Goal: Task Accomplishment & Management: Complete application form

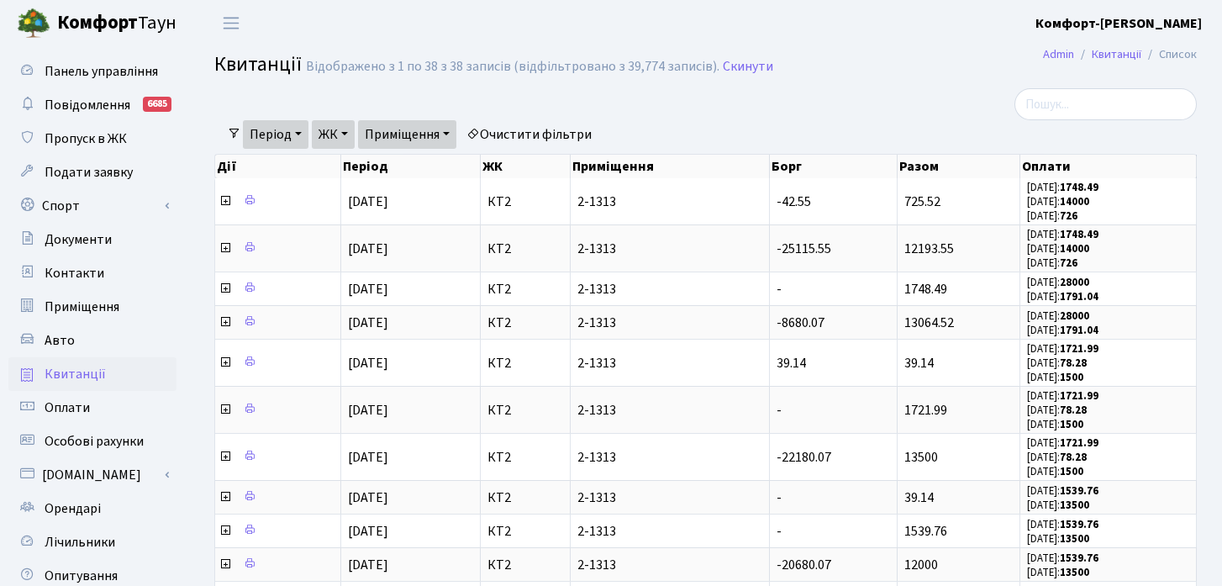
select select "1000"
click at [1106, 113] on input "search" at bounding box center [1105, 104] width 182 height 32
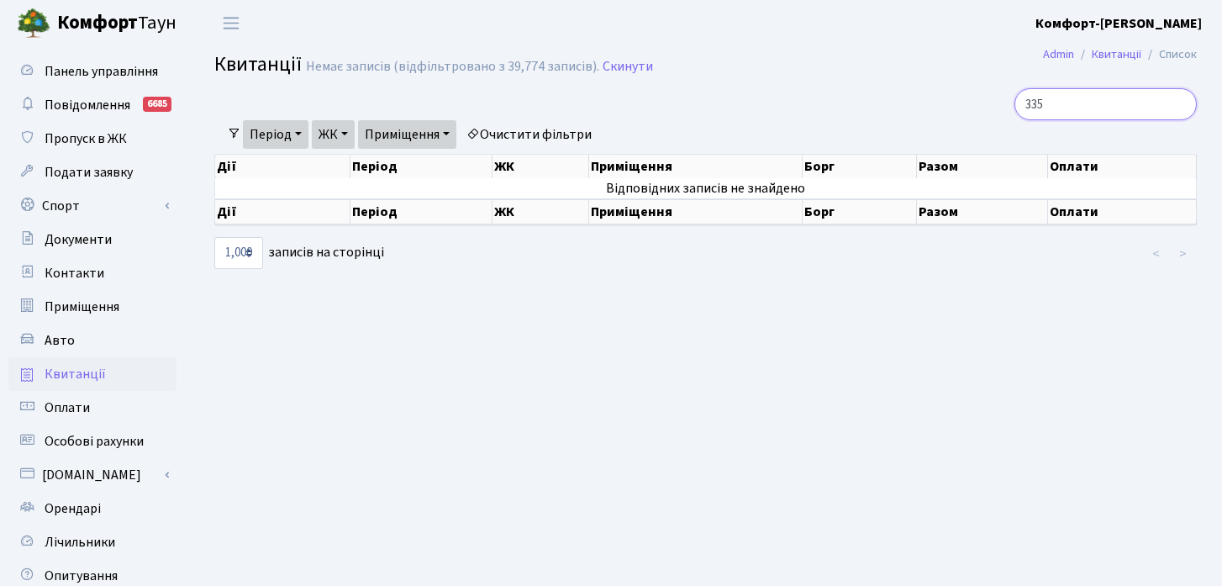
type input "335"
click at [560, 131] on link "Очистити фільтри" at bounding box center [529, 134] width 139 height 29
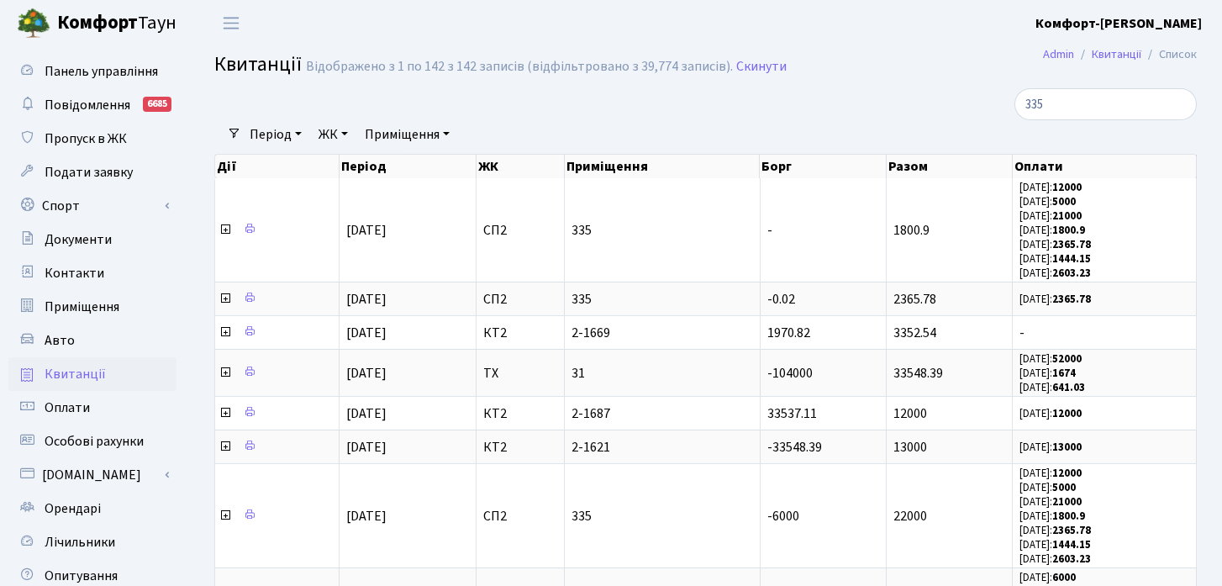
click at [318, 139] on link "ЖК" at bounding box center [333, 134] width 43 height 29
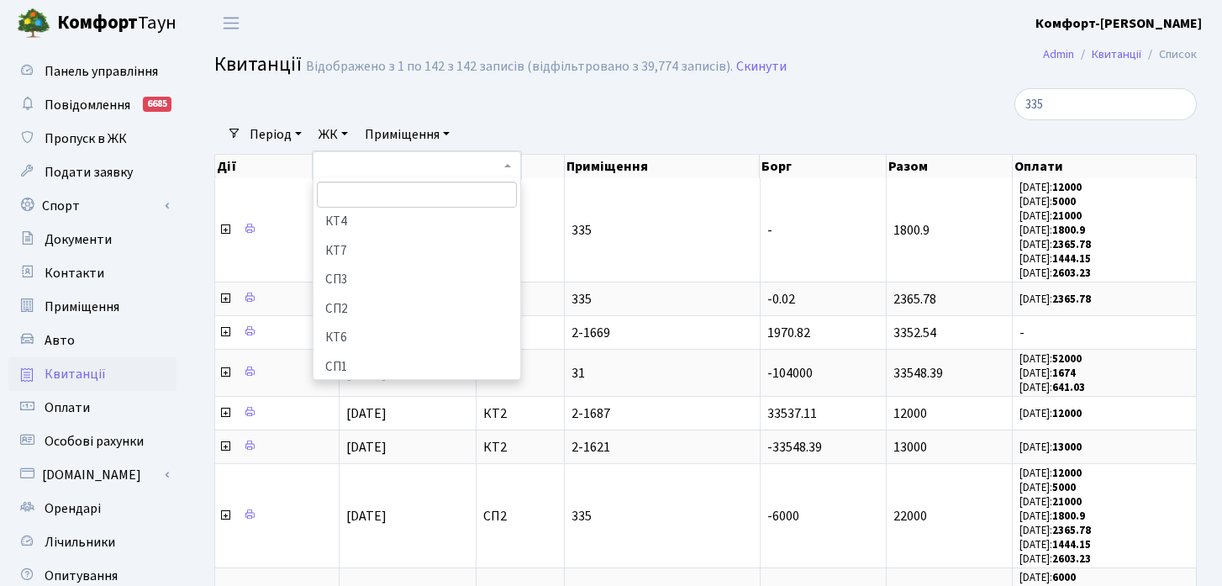
scroll to position [127, 0]
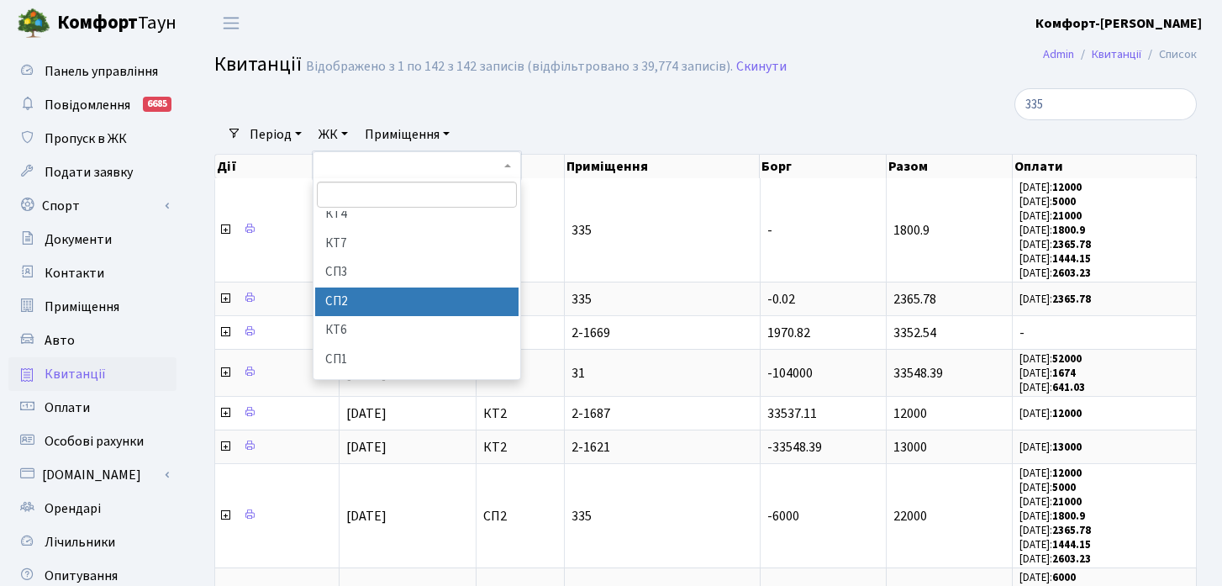
click at [354, 300] on li "СП2" at bounding box center [416, 301] width 203 height 29
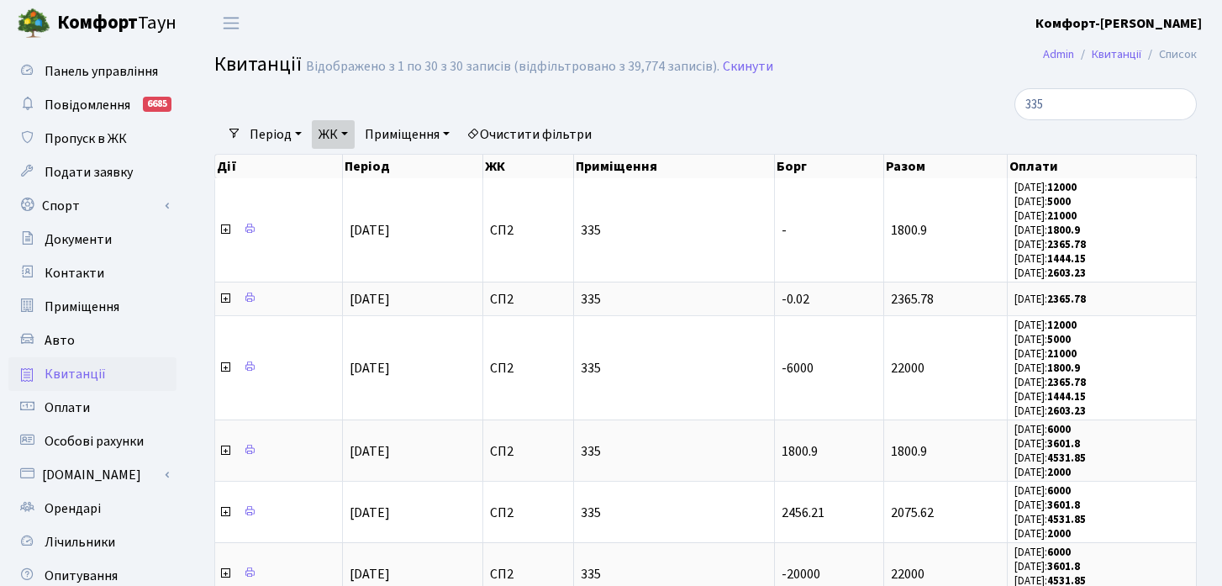
click at [429, 134] on link "Приміщення" at bounding box center [407, 134] width 98 height 29
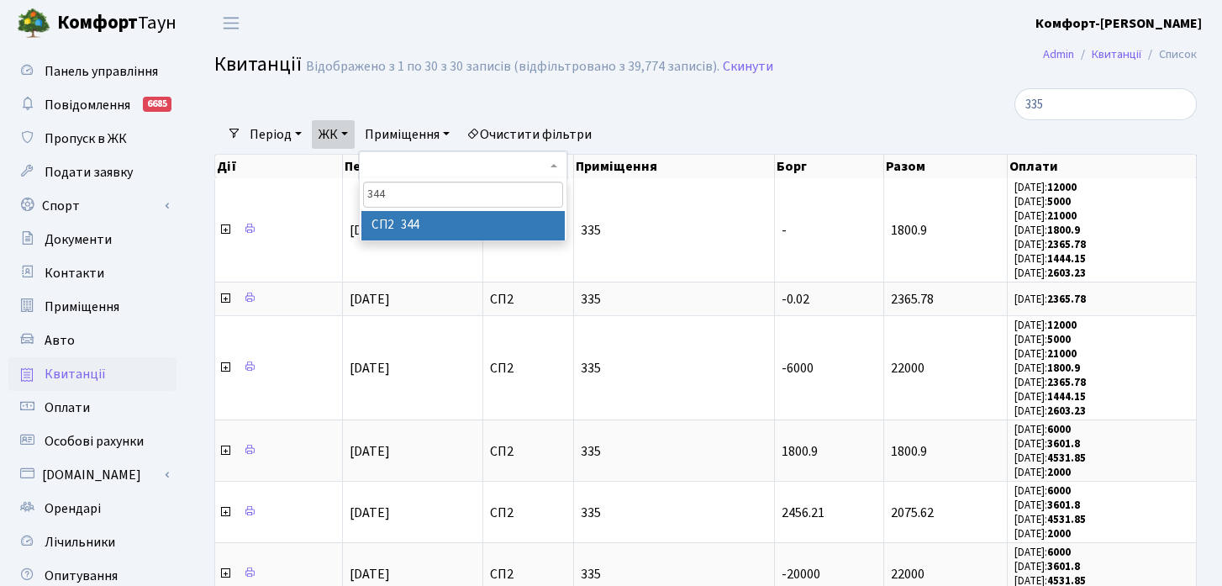
type input "344"
click at [478, 234] on li "СП2 344" at bounding box center [462, 225] width 203 height 29
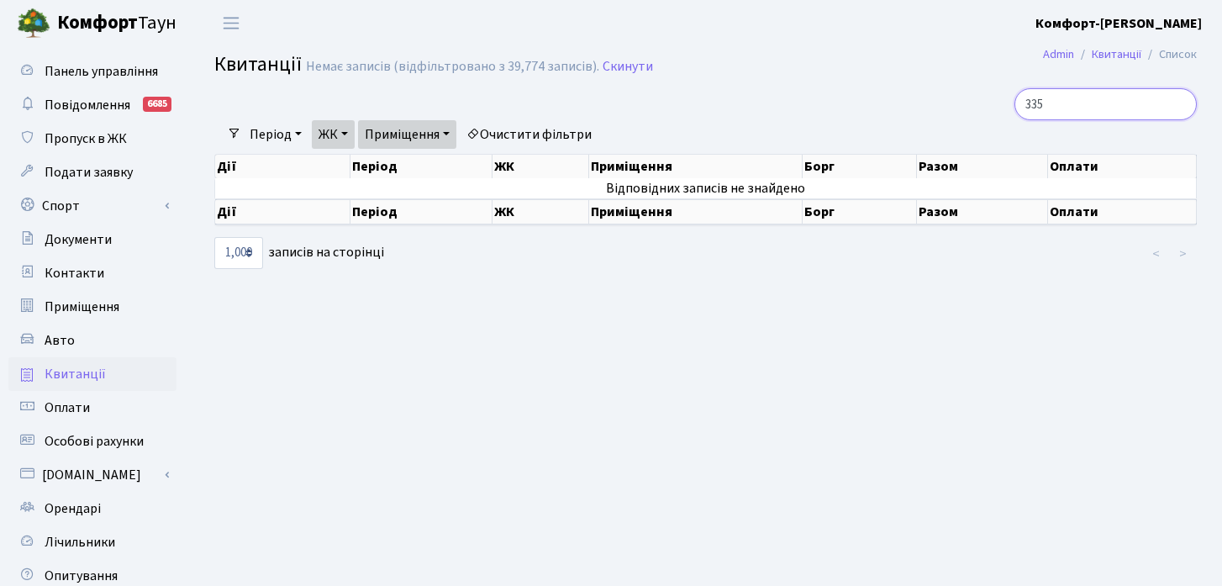
click at [1110, 101] on input "335" at bounding box center [1105, 104] width 182 height 32
type input "3"
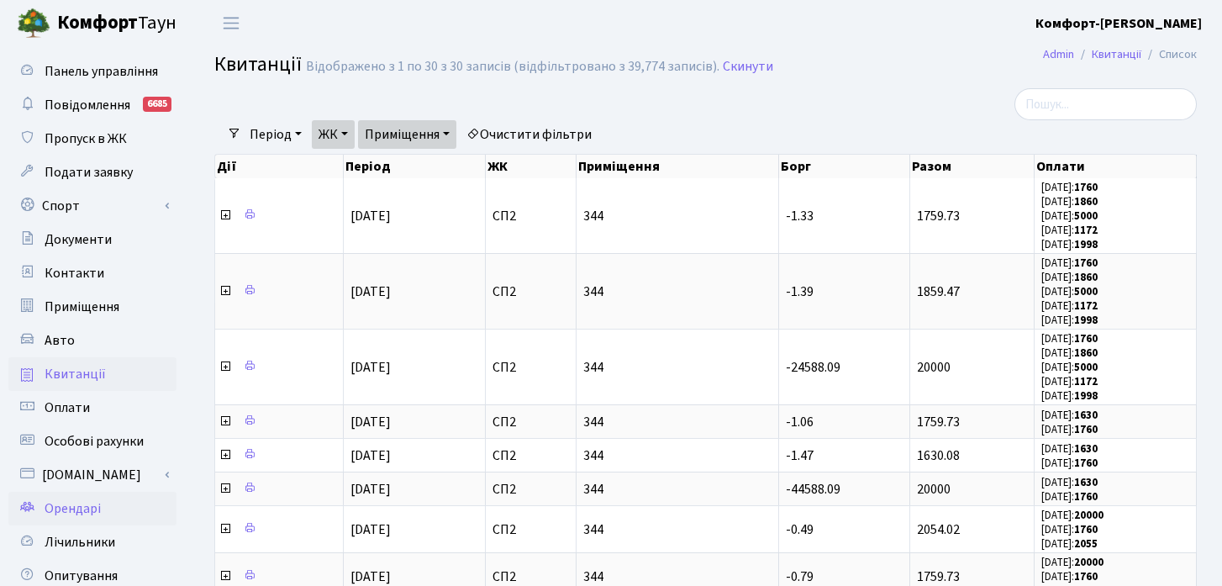
click at [91, 505] on span "Орендарі" at bounding box center [73, 508] width 56 height 18
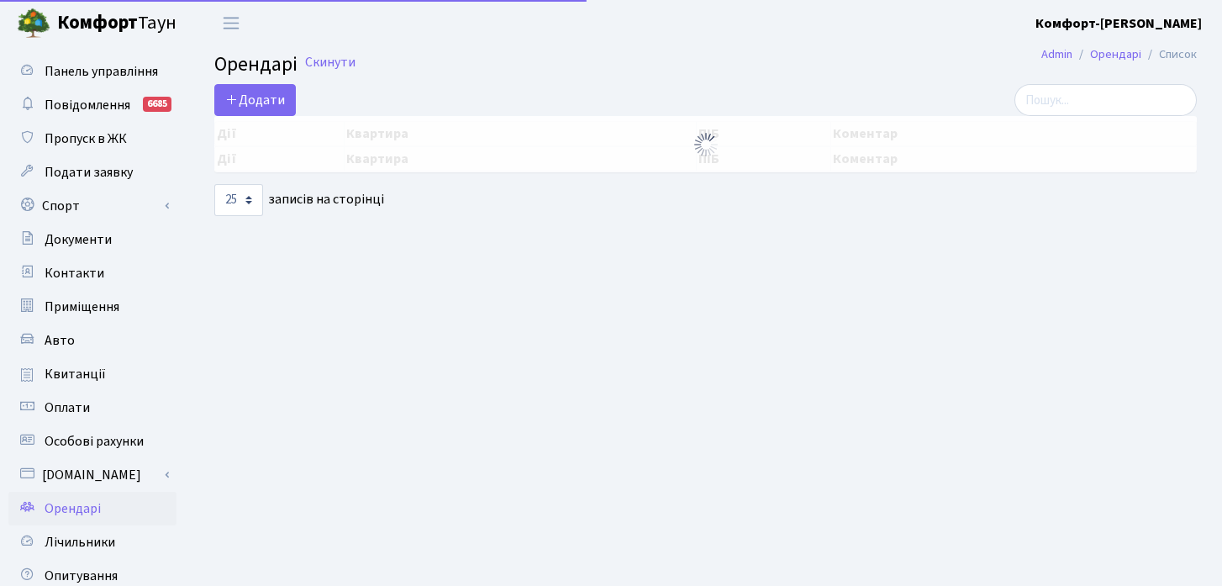
select select "25"
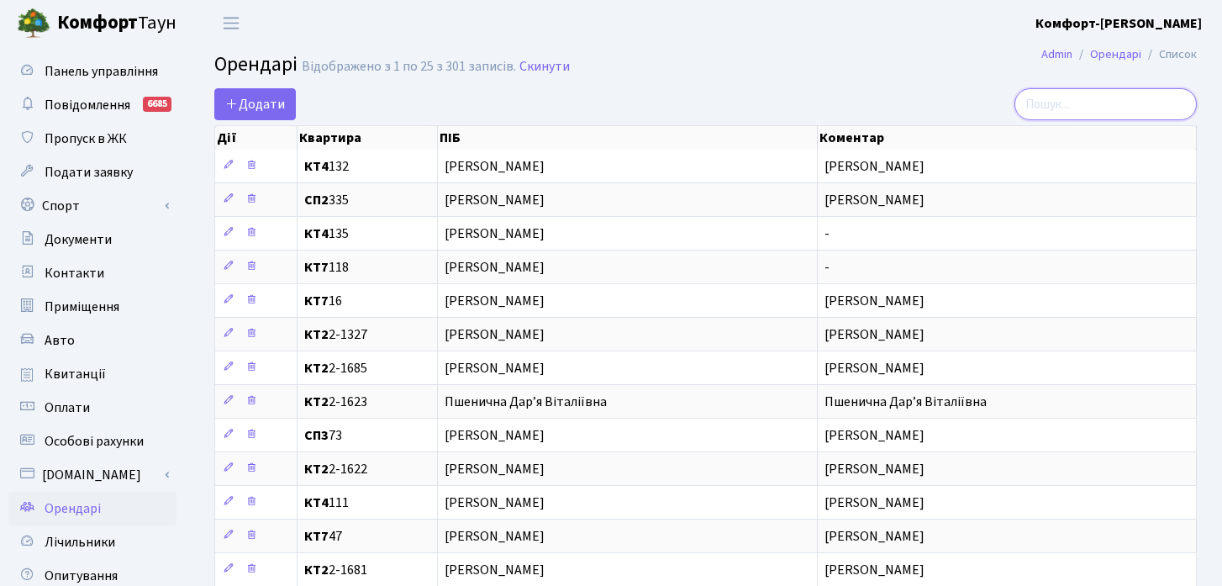
click at [1123, 108] on input "search" at bounding box center [1105, 104] width 182 height 32
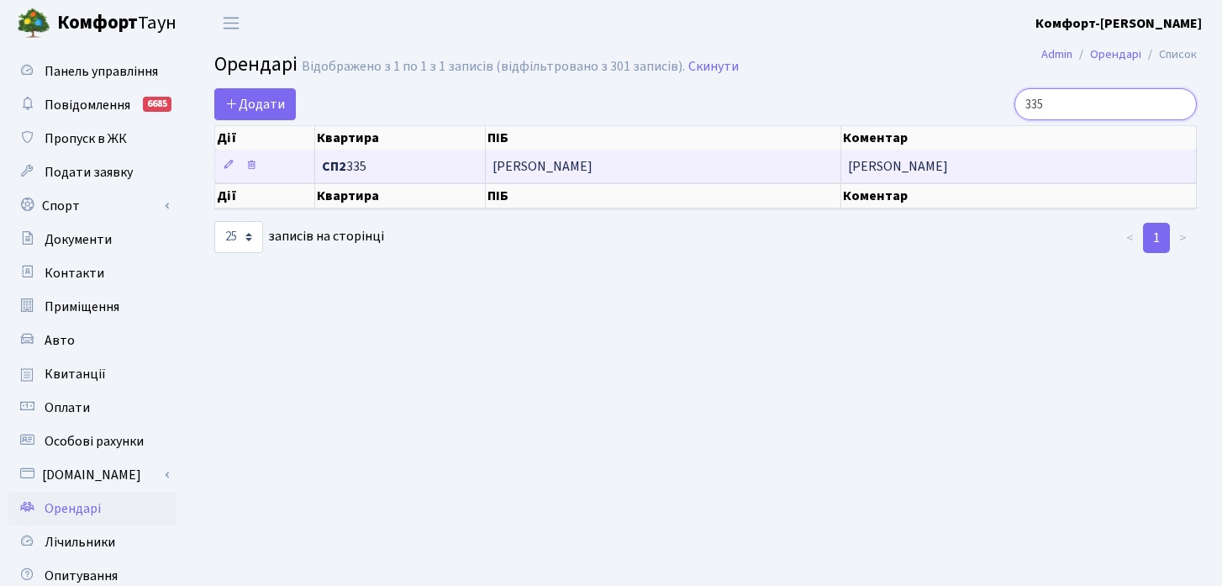
type input "335"
click at [530, 175] on td "[PERSON_NAME]" at bounding box center [663, 166] width 355 height 33
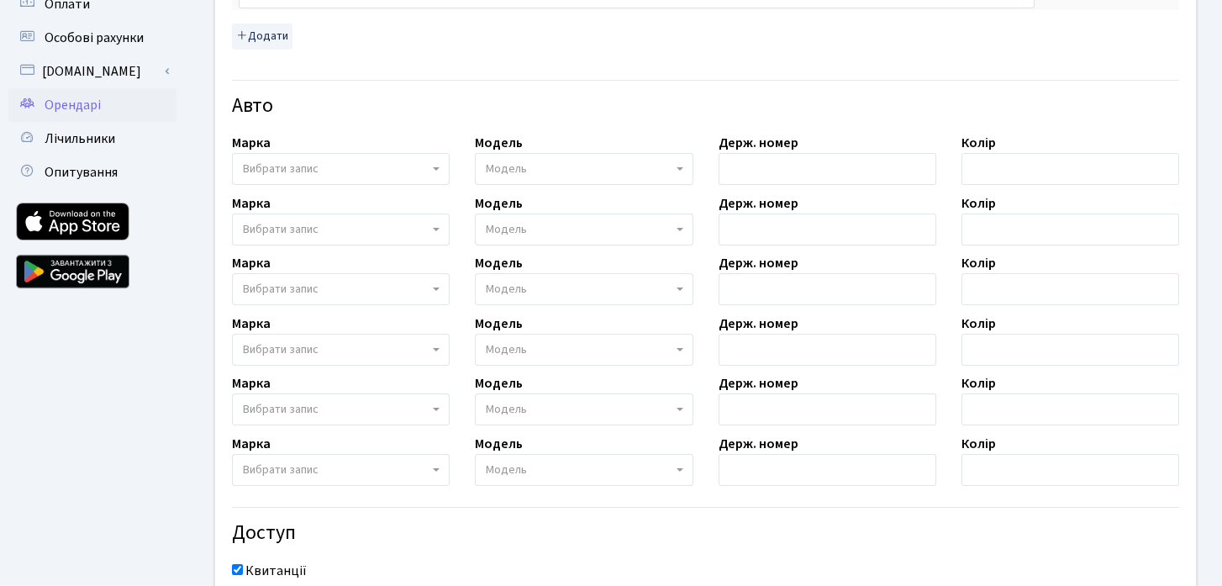
scroll to position [395, 0]
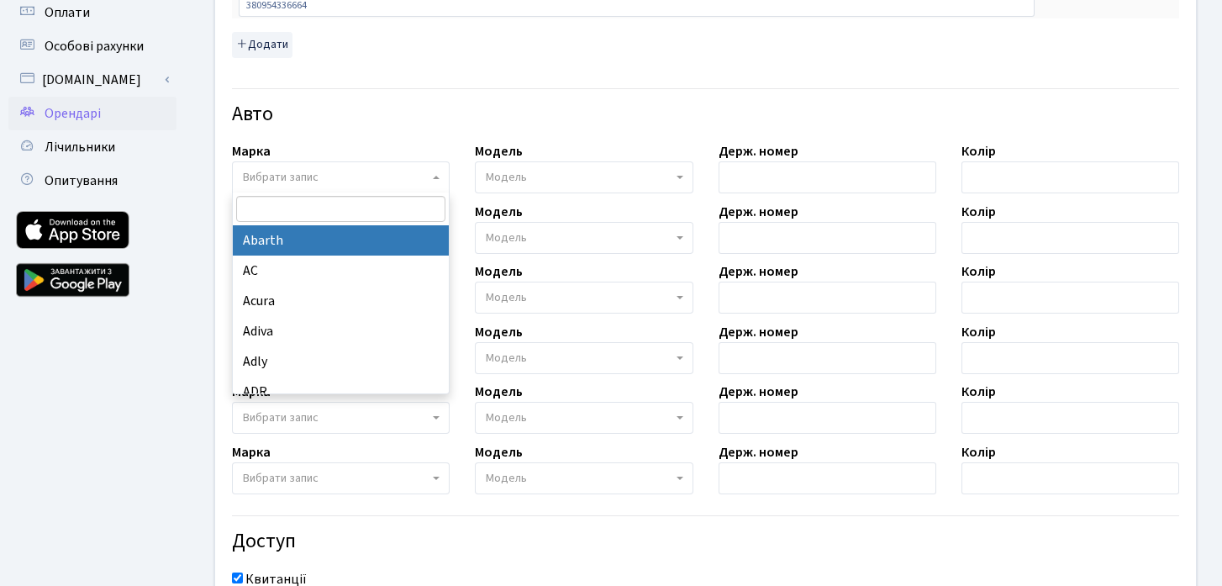
click at [436, 180] on span at bounding box center [437, 177] width 3 height 32
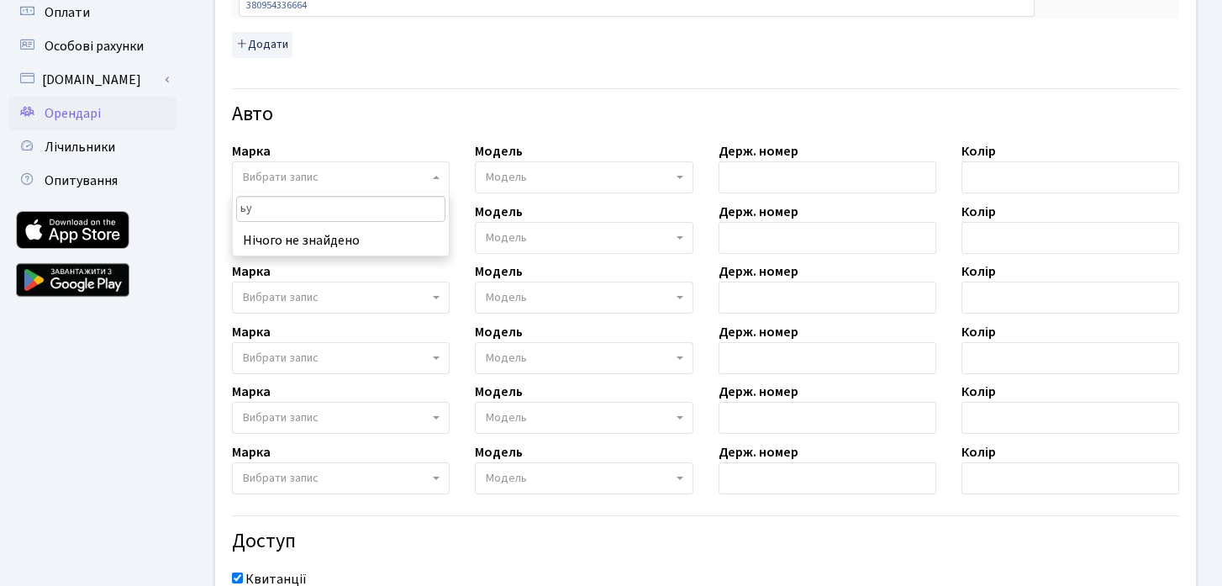
type input "ь"
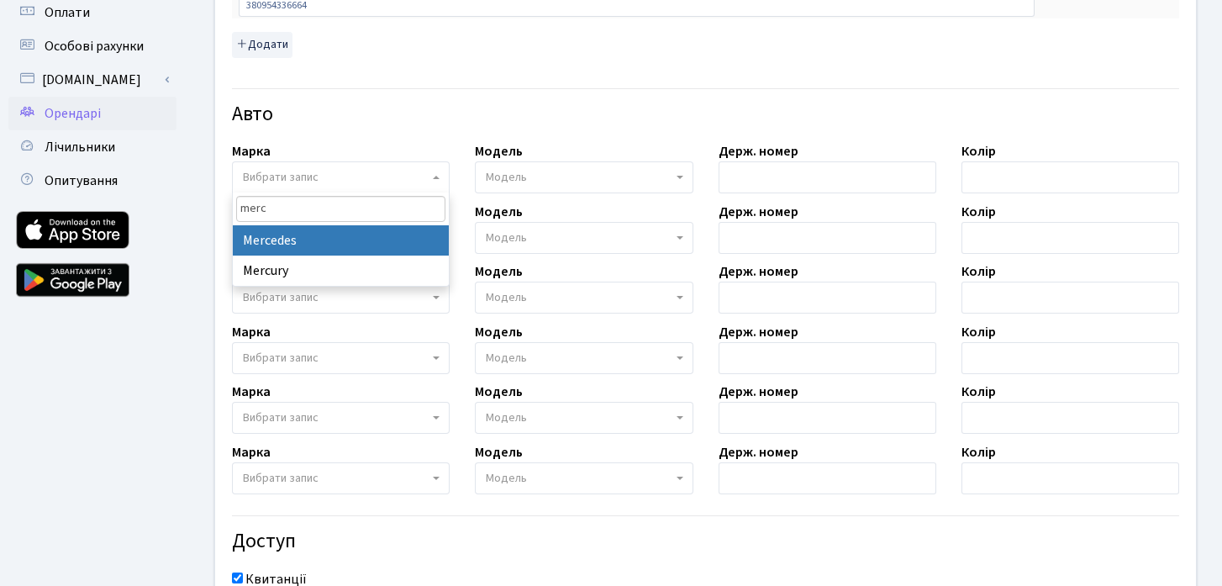
type input "merc"
select select "89"
select select
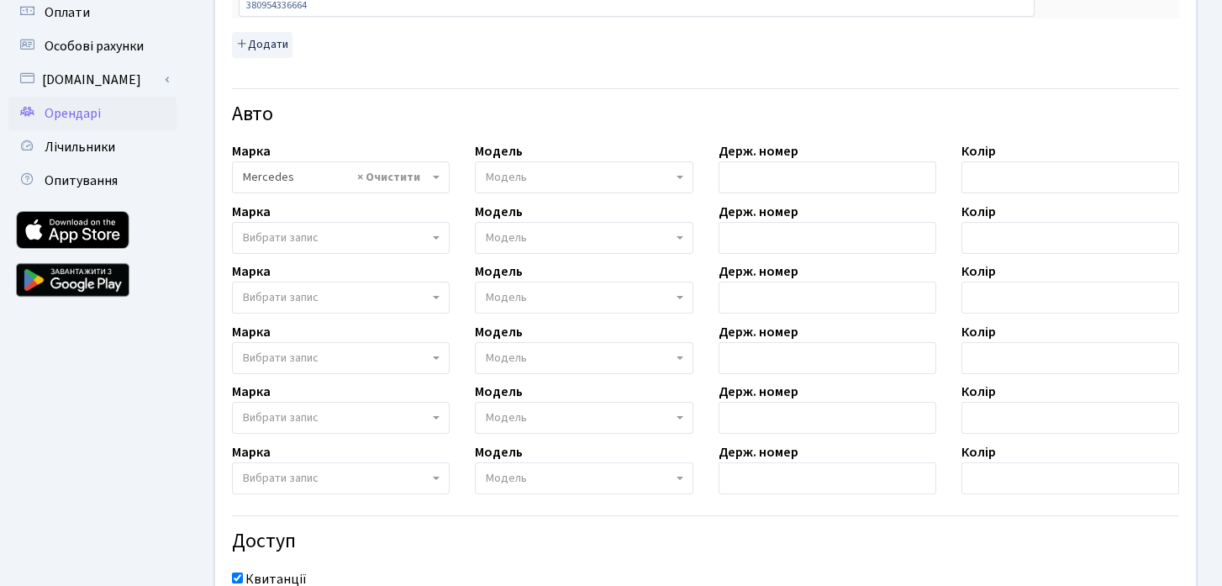
click at [491, 177] on span "Модель" at bounding box center [506, 177] width 41 height 17
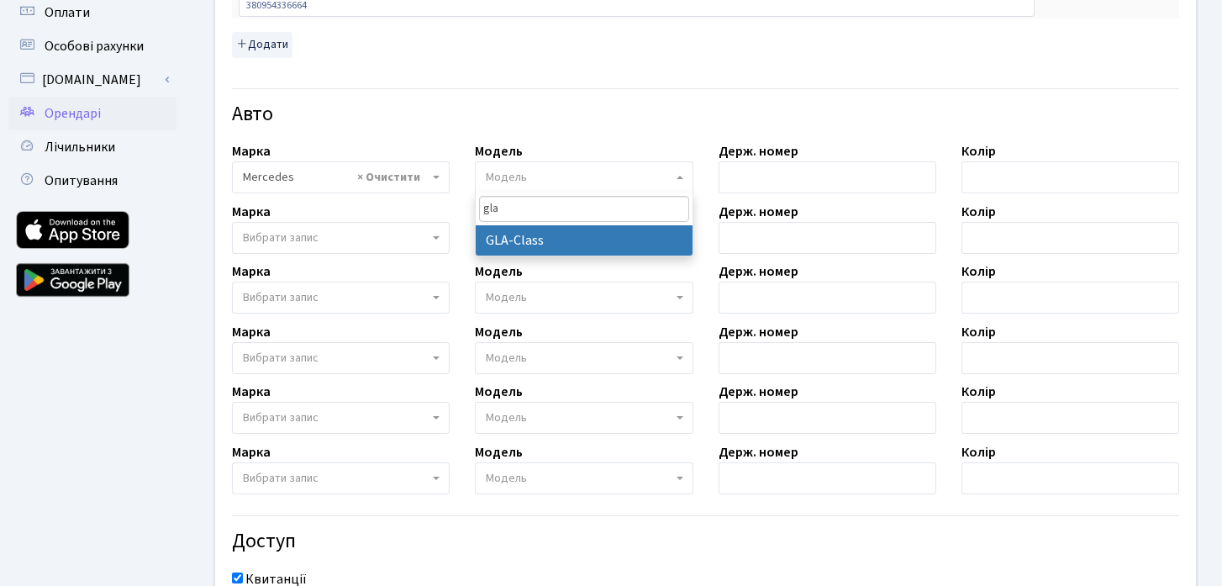
type input "gla"
select select "1494"
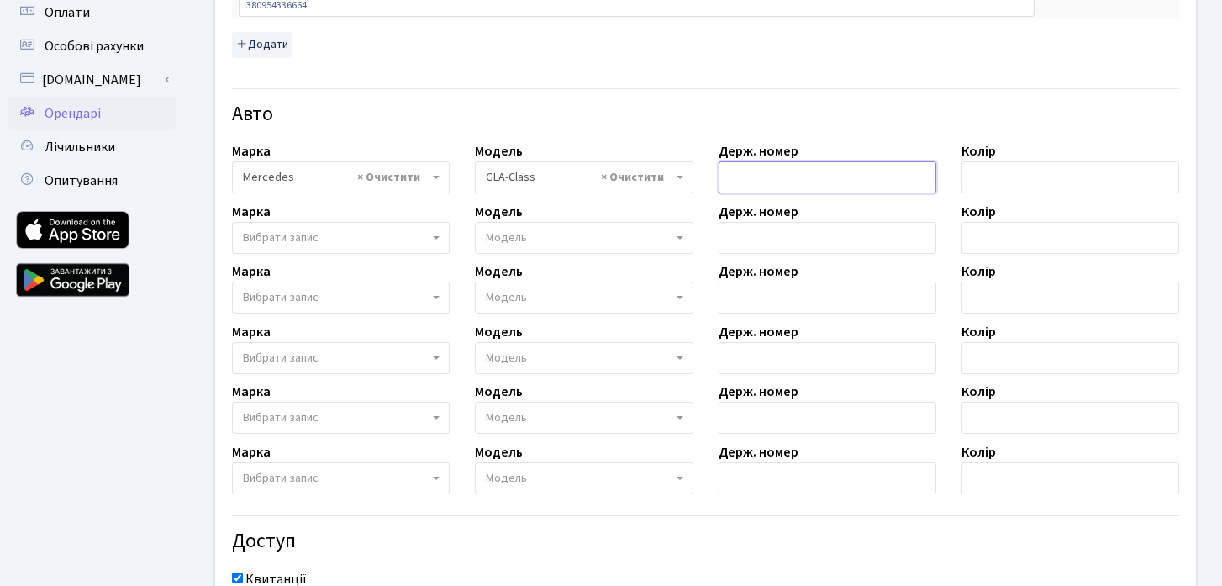
click at [876, 183] on input "text" at bounding box center [827, 177] width 218 height 32
paste input "Ка 8890 іх"
click at [746, 175] on input "Ка 8890IX" at bounding box center [827, 177] width 218 height 32
type input "КA8890IX"
click at [981, 182] on input "text" at bounding box center [1070, 177] width 218 height 32
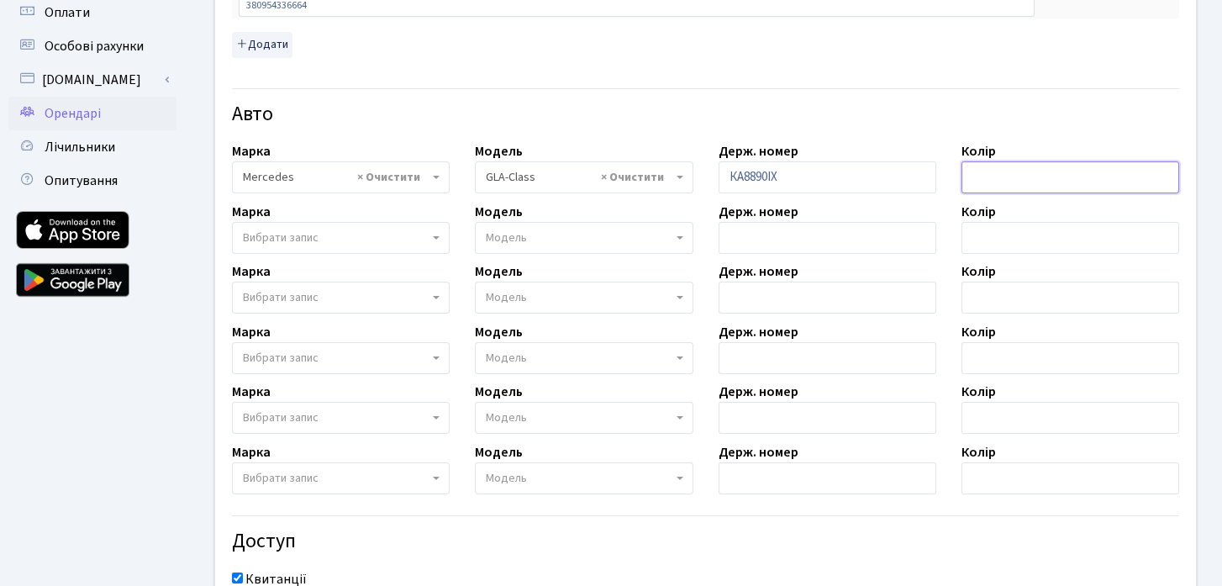
type input "Білий"
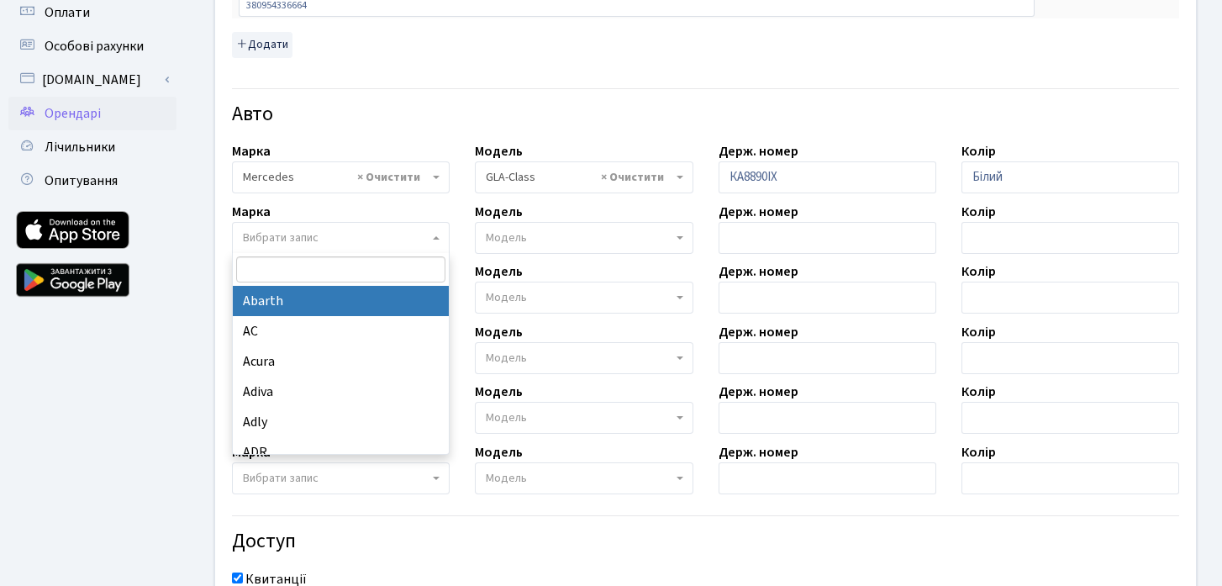
click at [405, 239] on span "Вибрати запис" at bounding box center [336, 237] width 186 height 17
type input "Ф"
type input "Aud"
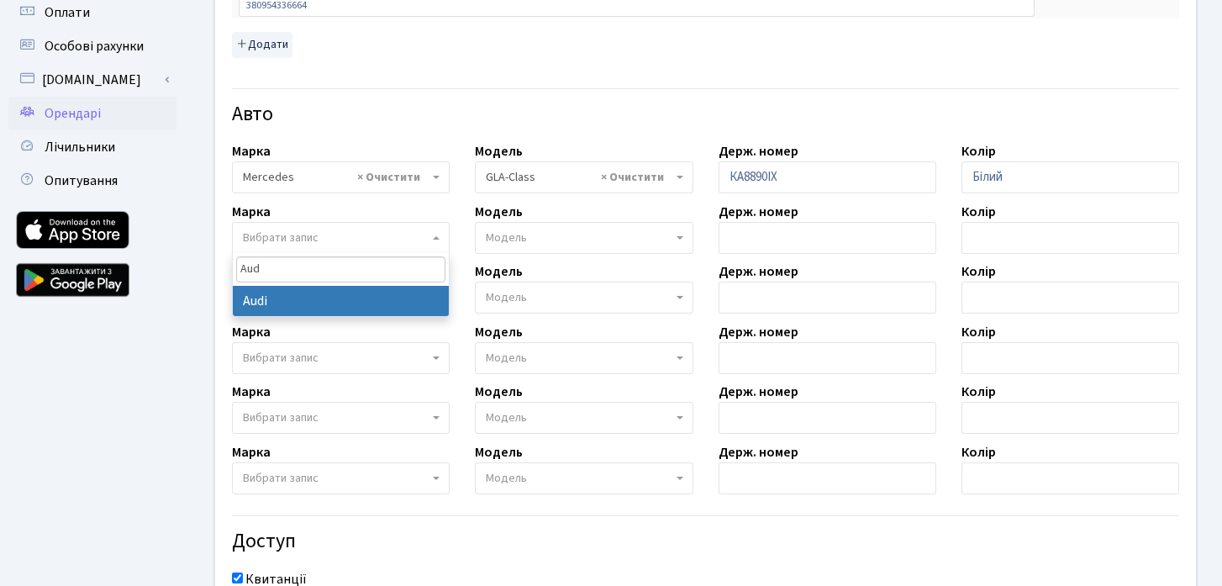
select select "13"
select select
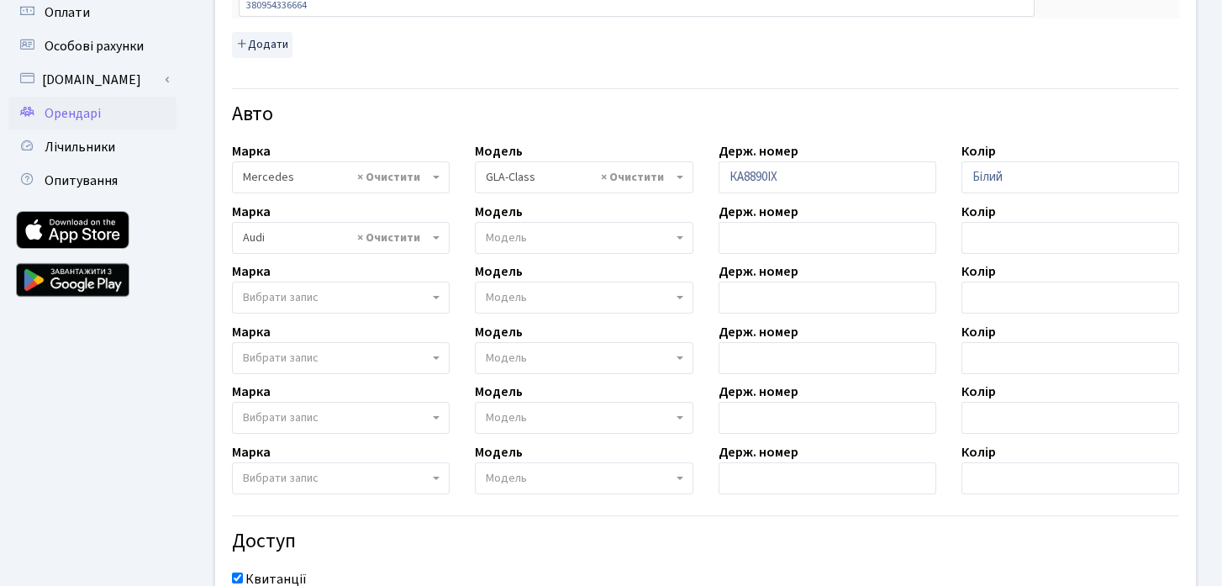
click at [552, 236] on span "Модель" at bounding box center [579, 237] width 186 height 17
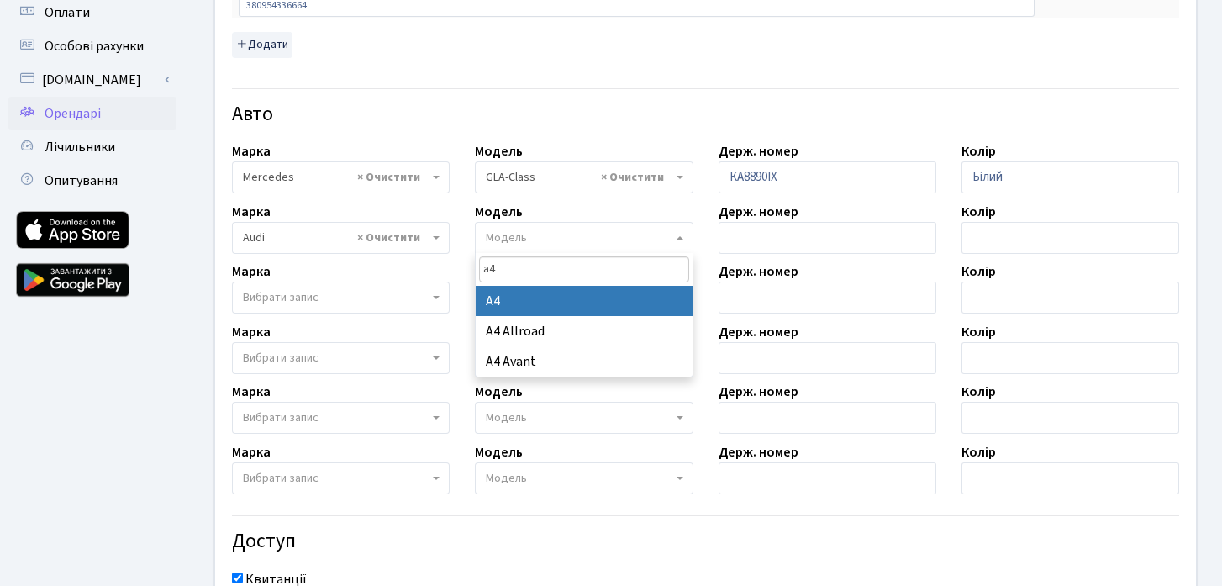
type input "a4"
select select "155"
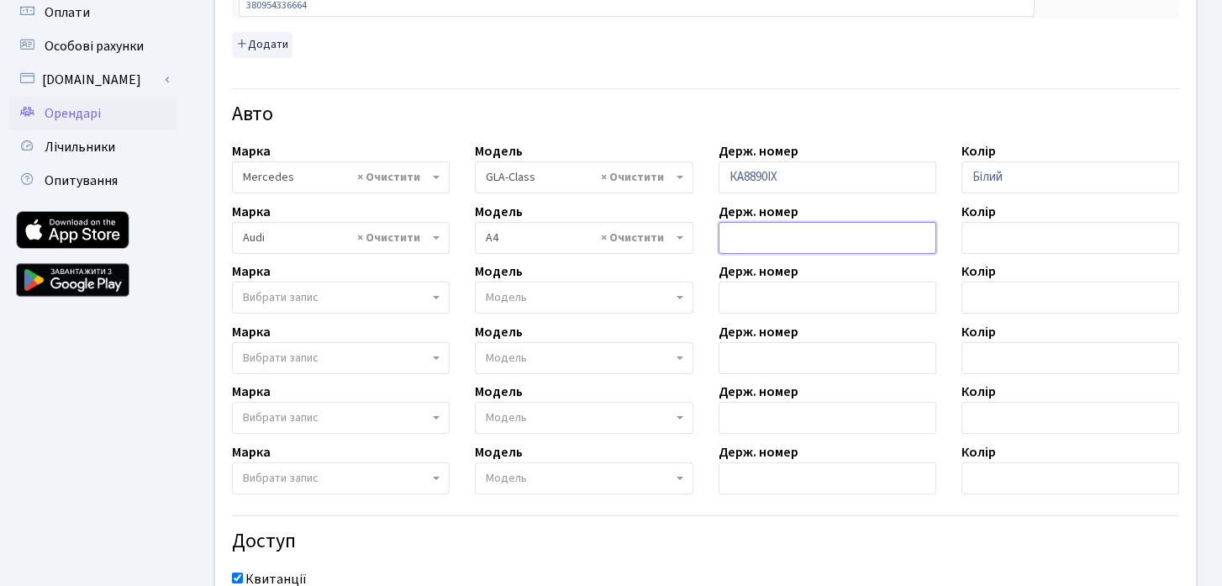
click at [809, 249] on input "text" at bounding box center [827, 238] width 218 height 32
paste input "Ка 3499 ре"
type input "КA3499PE"
click at [1015, 232] on input "text" at bounding box center [1070, 238] width 218 height 32
click at [1085, 232] on input "text" at bounding box center [1070, 238] width 218 height 32
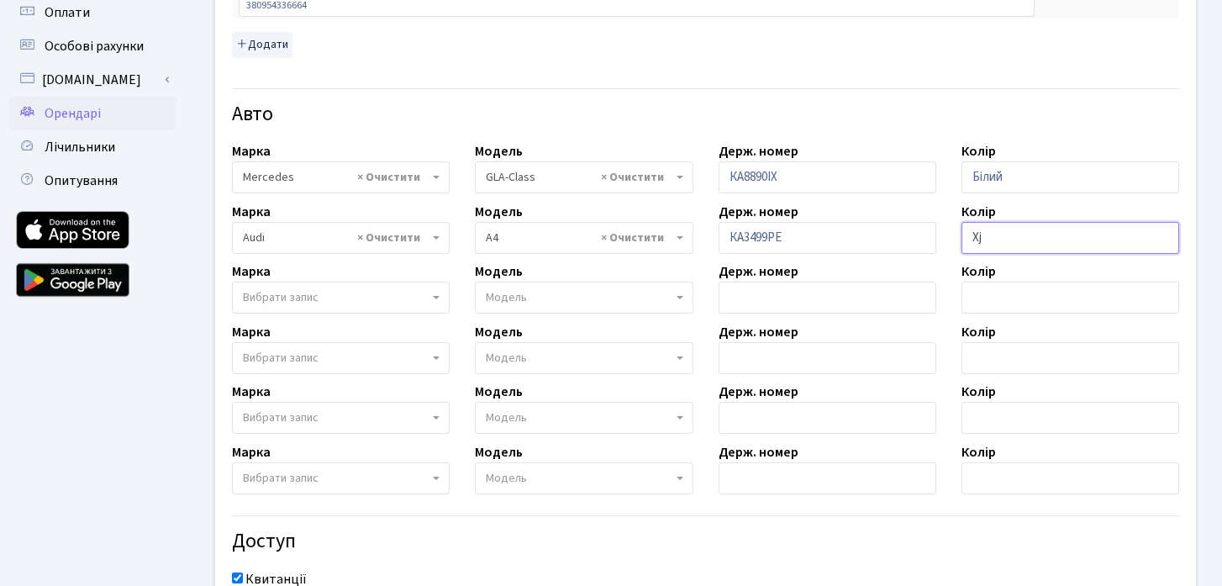
type input "X"
type input "Чорний"
click at [967, 93] on div "Авто" at bounding box center [705, 104] width 972 height 59
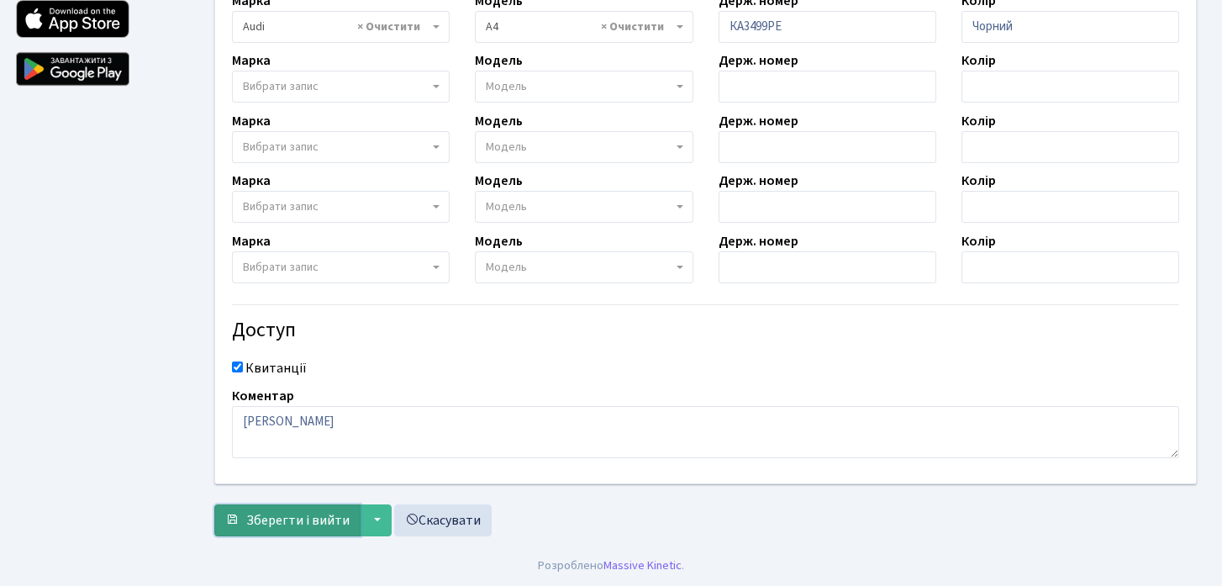
click at [270, 524] on span "Зберегти і вийти" at bounding box center [297, 520] width 103 height 18
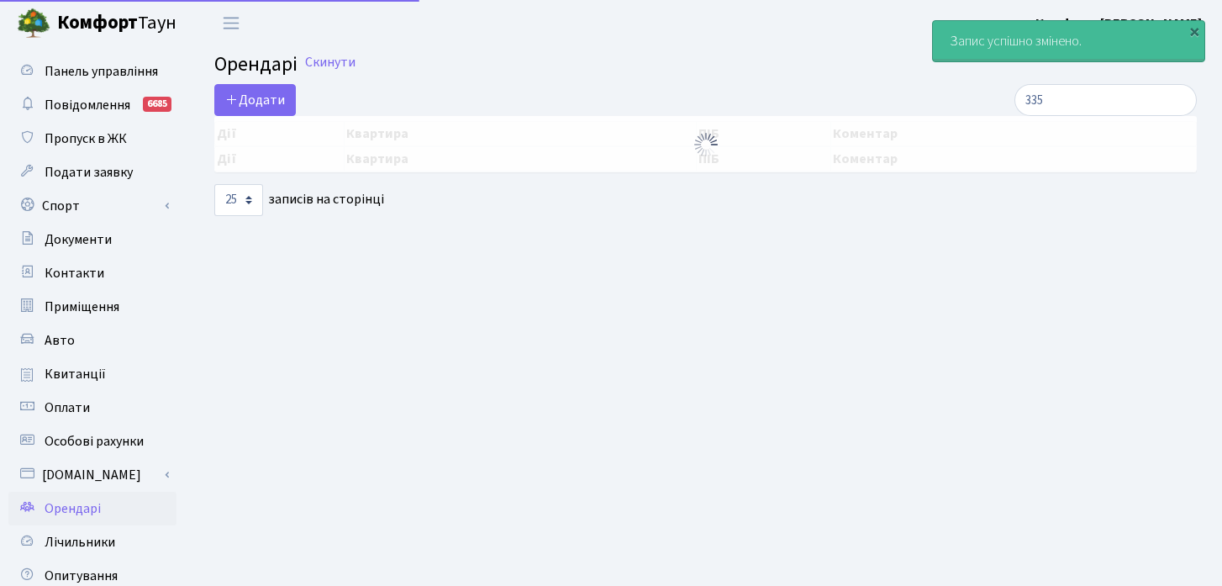
select select "25"
